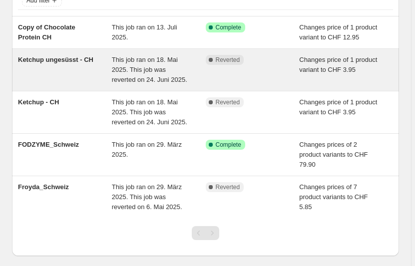
scroll to position [92, 0]
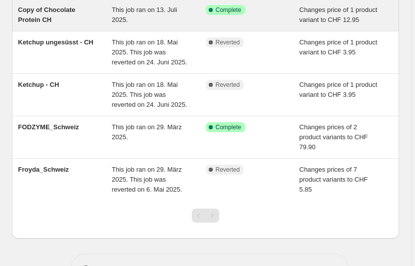
click at [72, 5] on div "Copy of Chocolate Protein CH" at bounding box center [65, 15] width 94 height 20
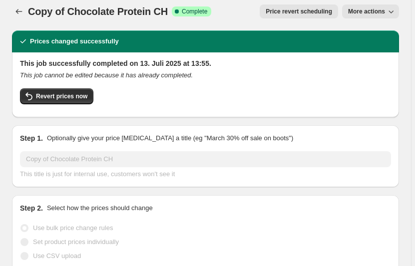
scroll to position [11, 0]
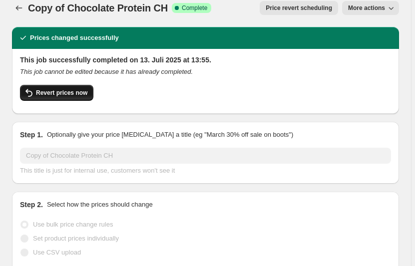
click at [77, 99] on button "Revert prices now" at bounding box center [56, 93] width 73 height 16
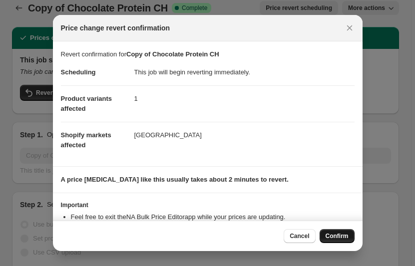
click at [338, 236] on span "Confirm" at bounding box center [336, 236] width 23 height 8
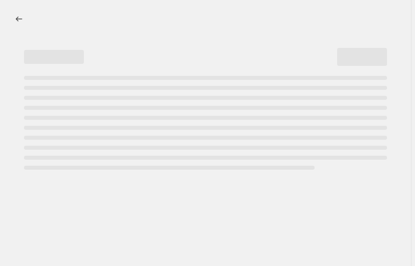
scroll to position [0, 0]
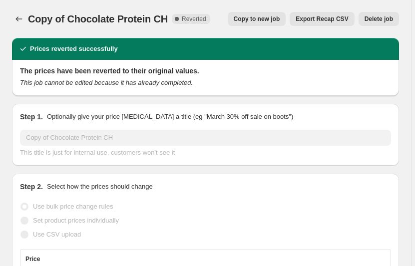
click at [278, 246] on div ""Copy of Chocolate Protein CH" has reverted!" at bounding box center [207, 245] width 142 height 18
click at [17, 19] on icon "Price change jobs" at bounding box center [19, 19] width 10 height 10
